Goal: Task Accomplishment & Management: Complete application form

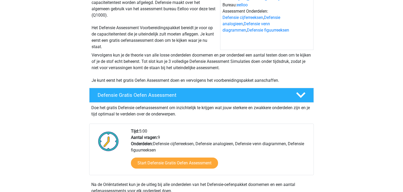
scroll to position [63, 0]
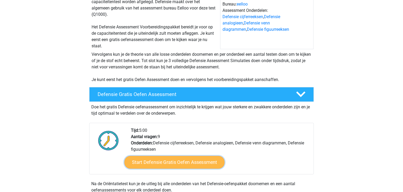
click at [152, 161] on link "Start Defensie Gratis Oefen Assessment" at bounding box center [174, 162] width 100 height 13
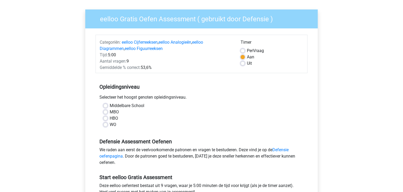
scroll to position [42, 0]
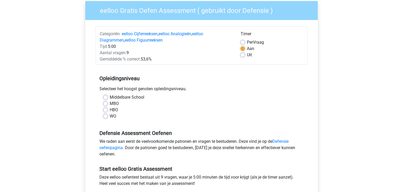
click at [110, 103] on label "MBO" at bounding box center [114, 103] width 9 height 6
click at [105, 103] on input "MBO" at bounding box center [105, 102] width 4 height 5
radio input "true"
click at [103, 107] on input "HBO" at bounding box center [105, 109] width 4 height 5
radio input "true"
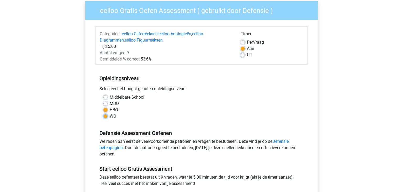
click at [103, 113] on input "WO" at bounding box center [105, 115] width 4 height 5
radio input "true"
click at [103, 94] on input "Middelbare School" at bounding box center [105, 96] width 4 height 5
radio input "true"
click at [103, 100] on input "MBO" at bounding box center [105, 102] width 4 height 5
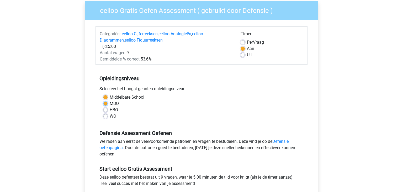
radio input "true"
click at [103, 107] on input "HBO" at bounding box center [105, 109] width 4 height 5
radio input "true"
click at [103, 113] on input "WO" at bounding box center [105, 115] width 4 height 5
radio input "true"
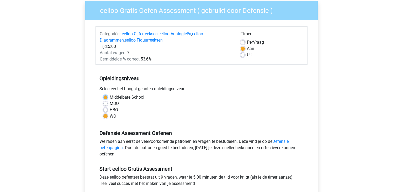
click at [103, 94] on input "Middelbare School" at bounding box center [105, 96] width 4 height 5
radio input "true"
click at [110, 103] on label "MBO" at bounding box center [114, 103] width 9 height 6
click at [106, 103] on input "MBO" at bounding box center [105, 102] width 4 height 5
radio input "true"
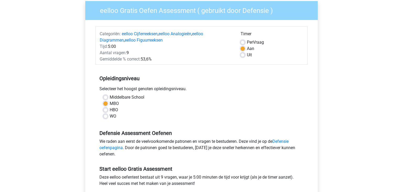
click at [88, 135] on div "eelloo Gratis Oefen Assessment ( gebruikt door Defensie ) Categoriën: eelloo Ci…" at bounding box center [201, 109] width 232 height 216
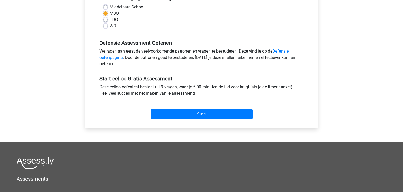
scroll to position [136, 0]
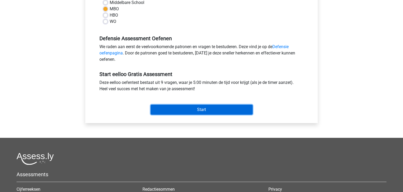
click at [209, 110] on input "Start" at bounding box center [202, 109] width 102 height 10
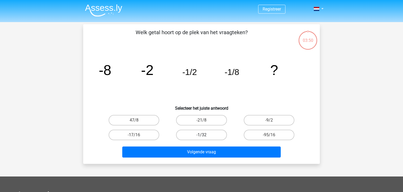
click at [216, 134] on label "-1/32" at bounding box center [201, 134] width 51 height 10
click at [205, 135] on input "-1/32" at bounding box center [202, 136] width 3 height 3
radio input "true"
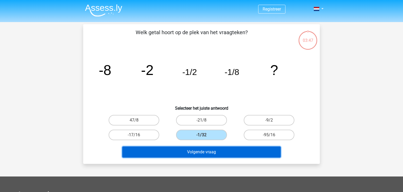
click at [214, 153] on button "Volgende vraag" at bounding box center [201, 151] width 159 height 11
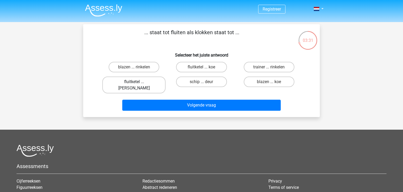
click at [149, 81] on label "fluitketel ... luiden" at bounding box center [133, 84] width 63 height 17
click at [137, 82] on input "fluitketel ... luiden" at bounding box center [135, 83] width 3 height 3
radio input "true"
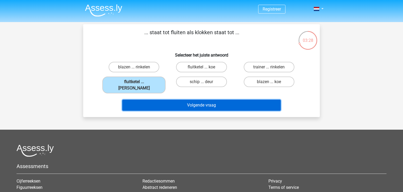
click at [166, 100] on button "Volgende vraag" at bounding box center [201, 104] width 159 height 11
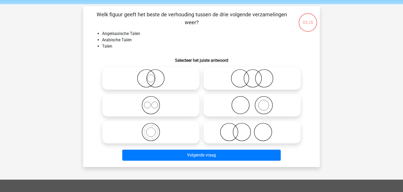
scroll to position [24, 0]
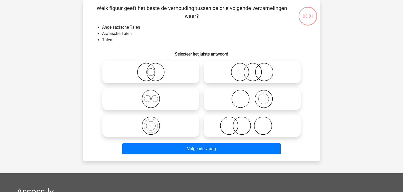
click at [225, 126] on icon at bounding box center [252, 125] width 93 height 18
click at [252, 123] on input "radio" at bounding box center [253, 120] width 3 height 3
radio input "true"
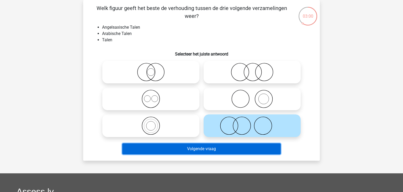
click at [218, 147] on button "Volgende vraag" at bounding box center [201, 148] width 159 height 11
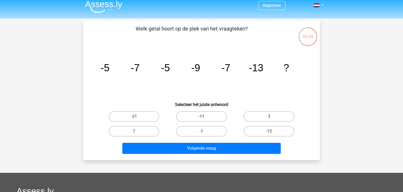
scroll to position [3, 0]
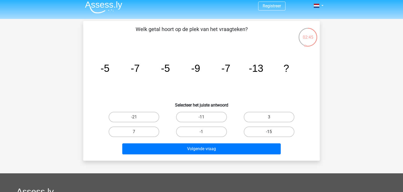
click at [246, 130] on label "-15" at bounding box center [269, 131] width 51 height 10
click at [269, 131] on input "-15" at bounding box center [270, 132] width 3 height 3
radio input "true"
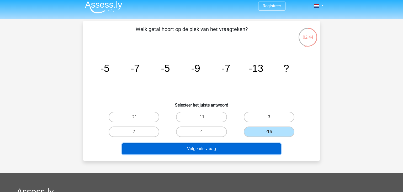
click at [240, 146] on button "Volgende vraag" at bounding box center [201, 148] width 159 height 11
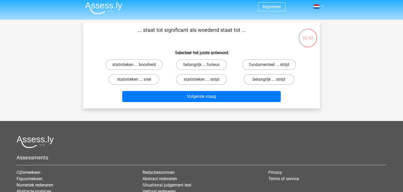
scroll to position [0, 0]
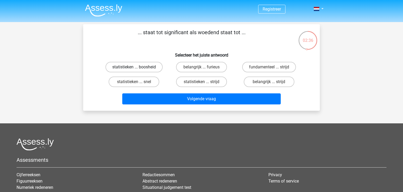
click at [148, 62] on label "statistieken ... boosheid" at bounding box center [133, 67] width 57 height 10
click at [137, 67] on input "statistieken ... boosheid" at bounding box center [135, 68] width 3 height 3
radio input "true"
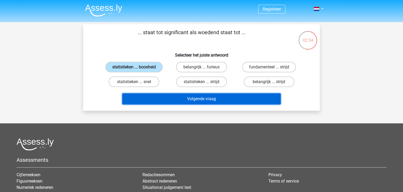
click at [163, 97] on button "Volgende vraag" at bounding box center [201, 98] width 159 height 11
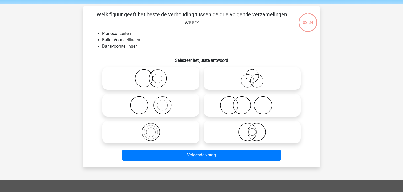
scroll to position [24, 0]
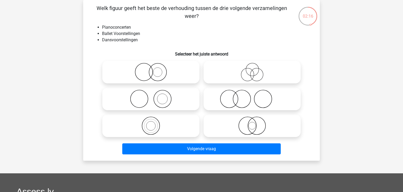
click at [163, 103] on icon at bounding box center [150, 98] width 93 height 18
click at [154, 96] on input "radio" at bounding box center [152, 94] width 3 height 3
radio input "true"
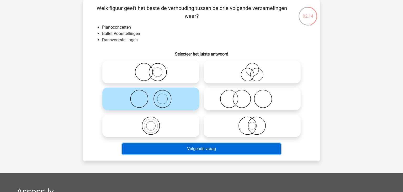
click at [219, 148] on button "Volgende vraag" at bounding box center [201, 148] width 159 height 11
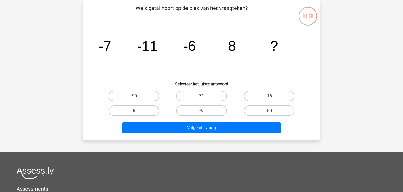
click at [254, 93] on label "-16" at bounding box center [269, 96] width 51 height 10
click at [269, 96] on input "-16" at bounding box center [270, 97] width 3 height 3
radio input "true"
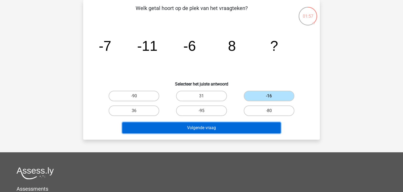
click at [240, 128] on button "Volgende vraag" at bounding box center [201, 127] width 159 height 11
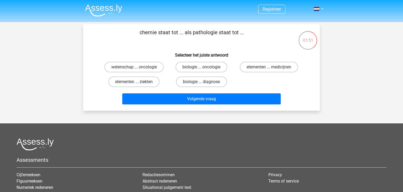
scroll to position [0, 0]
click at [154, 83] on label "elementen ... ziekten" at bounding box center [133, 81] width 51 height 10
click at [137, 83] on input "elementen ... ziekten" at bounding box center [135, 83] width 3 height 3
radio input "true"
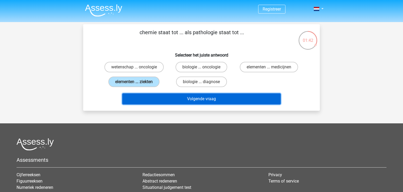
click at [163, 98] on button "Volgende vraag" at bounding box center [201, 98] width 159 height 11
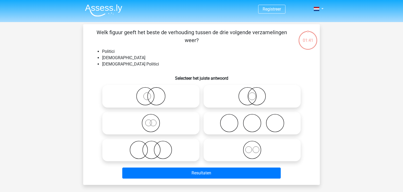
scroll to position [24, 0]
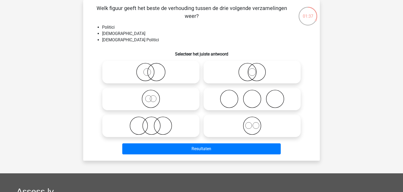
click at [176, 92] on icon at bounding box center [150, 98] width 93 height 18
click at [154, 93] on input "radio" at bounding box center [152, 94] width 3 height 3
radio input "true"
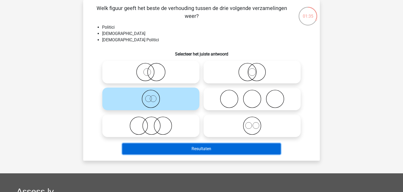
click at [166, 146] on button "Resultaten" at bounding box center [201, 148] width 159 height 11
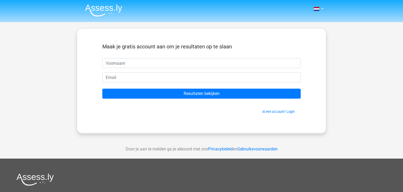
click at [157, 69] on form "Maak je gratis account aan om je resultaten op te slaan Resultaten bekijken Al …" at bounding box center [201, 78] width 198 height 71
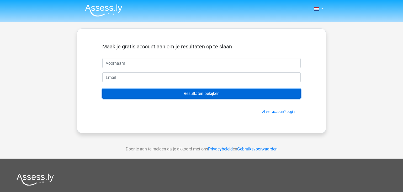
click at [214, 88] on input "Resultaten bekijken" at bounding box center [201, 93] width 198 height 10
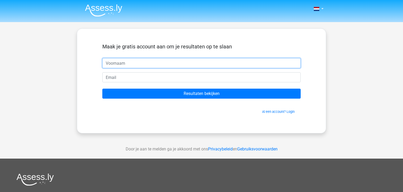
click at [197, 66] on input "text" at bounding box center [201, 63] width 198 height 10
type input "lely"
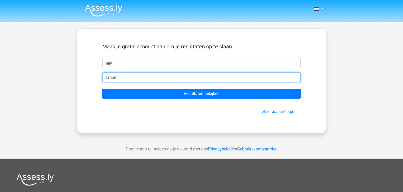
click at [183, 78] on input "email" at bounding box center [201, 77] width 198 height 10
type input "quishelisfundador@gmail.com"
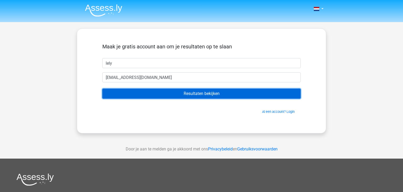
click at [182, 96] on input "Resultaten bekijken" at bounding box center [201, 93] width 198 height 10
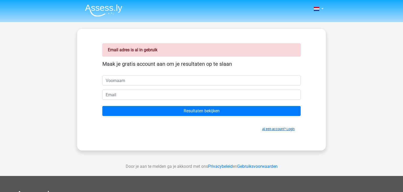
click at [279, 130] on link "Al een account? Login" at bounding box center [278, 129] width 33 height 4
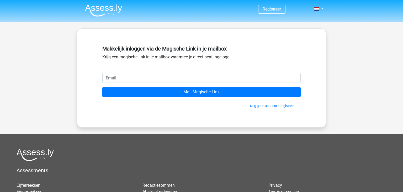
click at [190, 81] on input "email" at bounding box center [201, 78] width 198 height 10
type input "[EMAIL_ADDRESS][DOMAIN_NAME]"
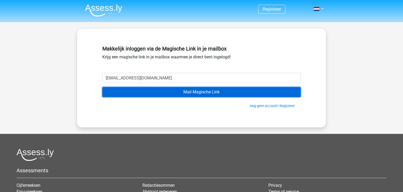
click at [178, 91] on input "Mail Magische Link" at bounding box center [201, 92] width 198 height 10
